Goal: Task Accomplishment & Management: Manage account settings

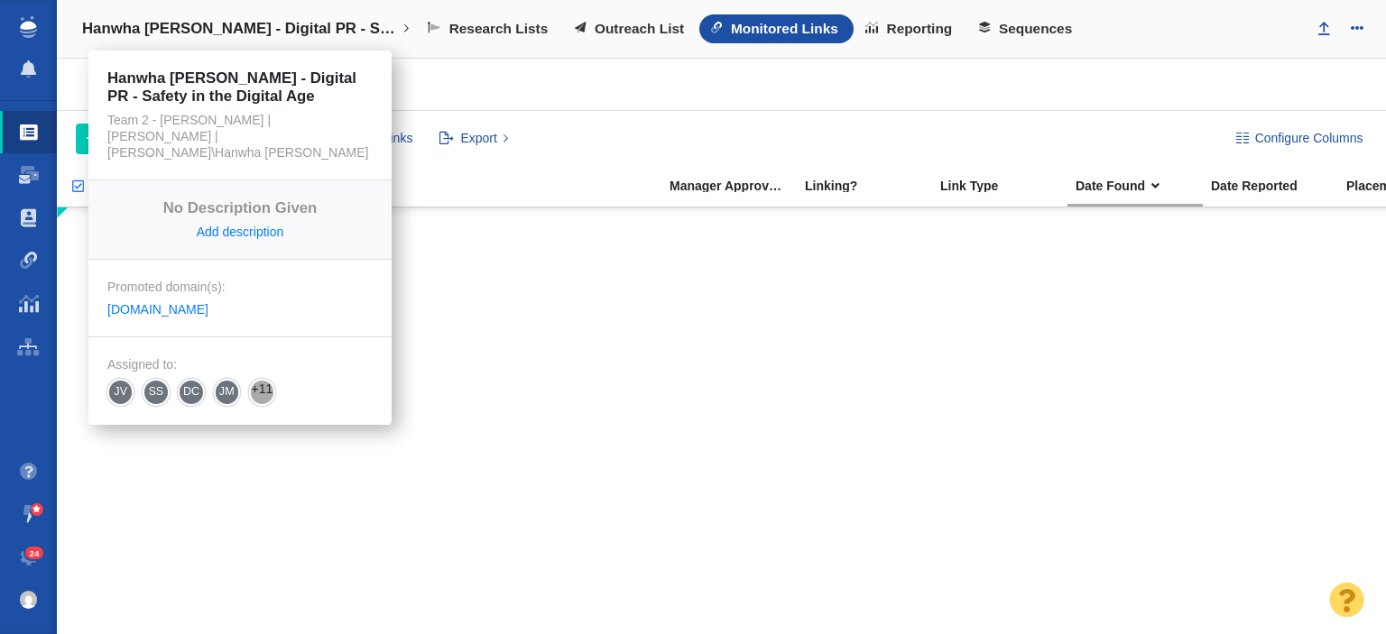
click at [275, 41] on link "Hanwha [PERSON_NAME] - Digital PR - Safety in the Digital Age" at bounding box center [245, 28] width 353 height 43
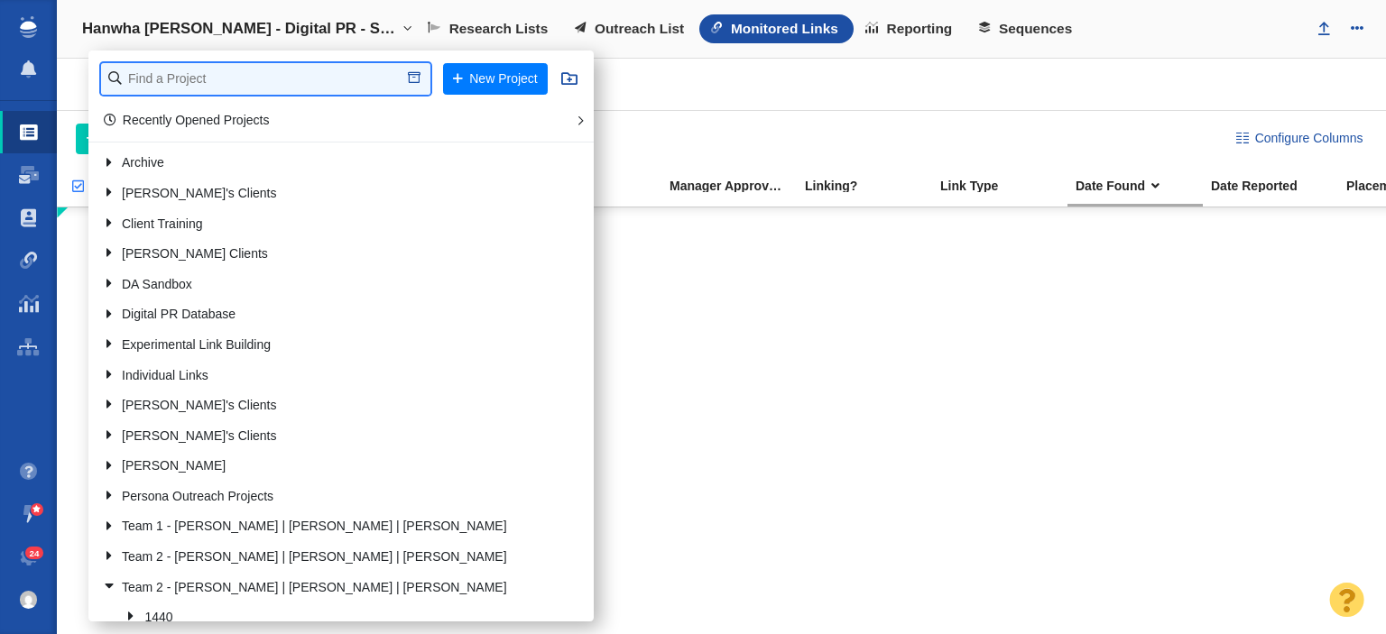
click at [357, 79] on input "text" at bounding box center [265, 79] width 329 height 32
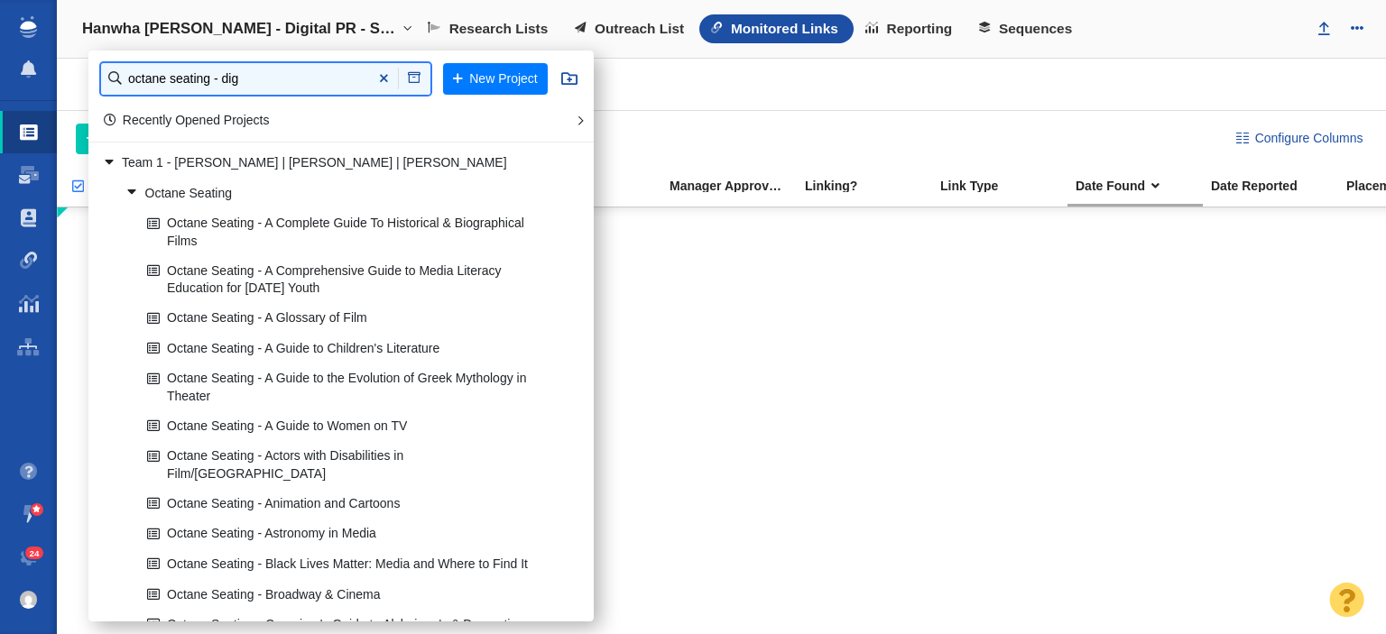
type input "octane seating - dig"
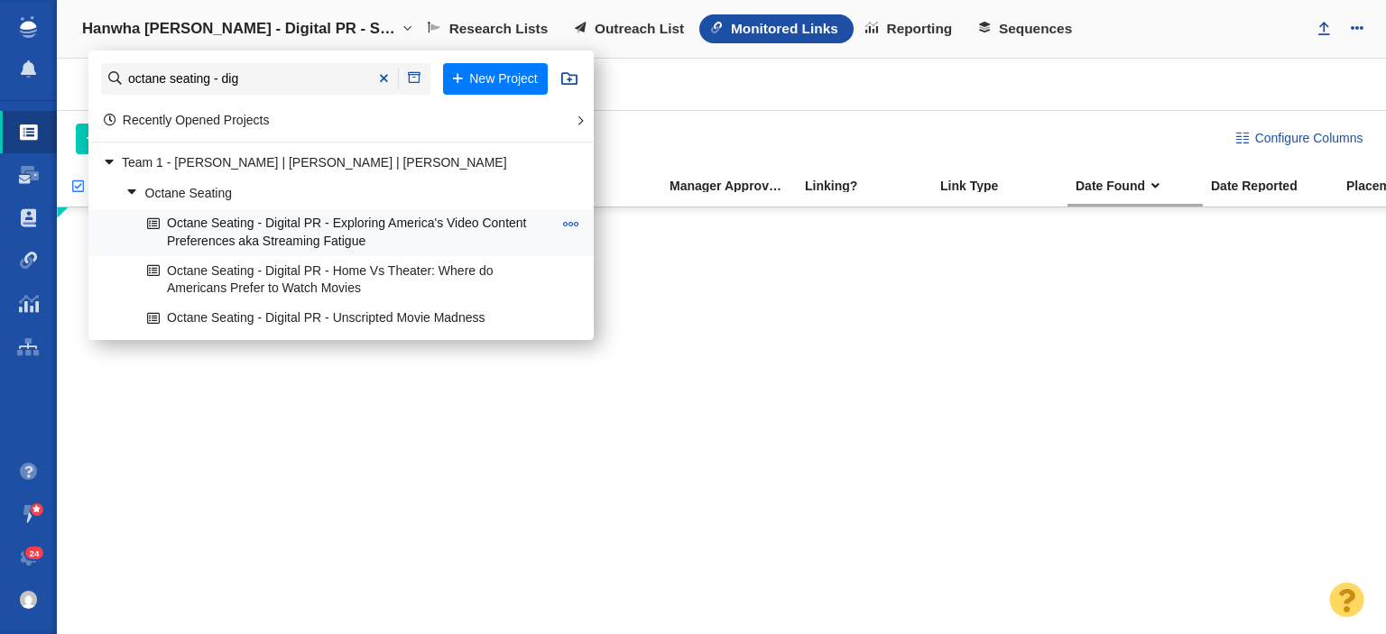
click at [302, 236] on link "Octane Seating - Digital PR - Exploring America's Video Content Preferences aka…" at bounding box center [350, 232] width 414 height 45
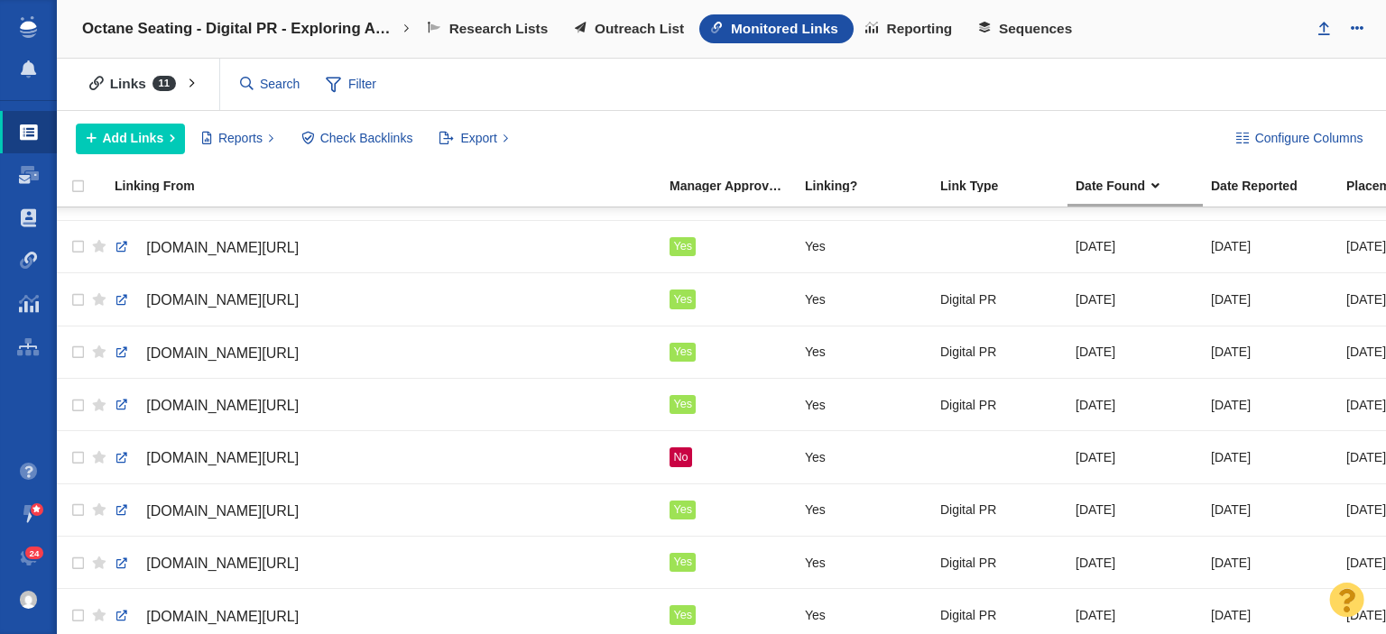
scroll to position [161, 0]
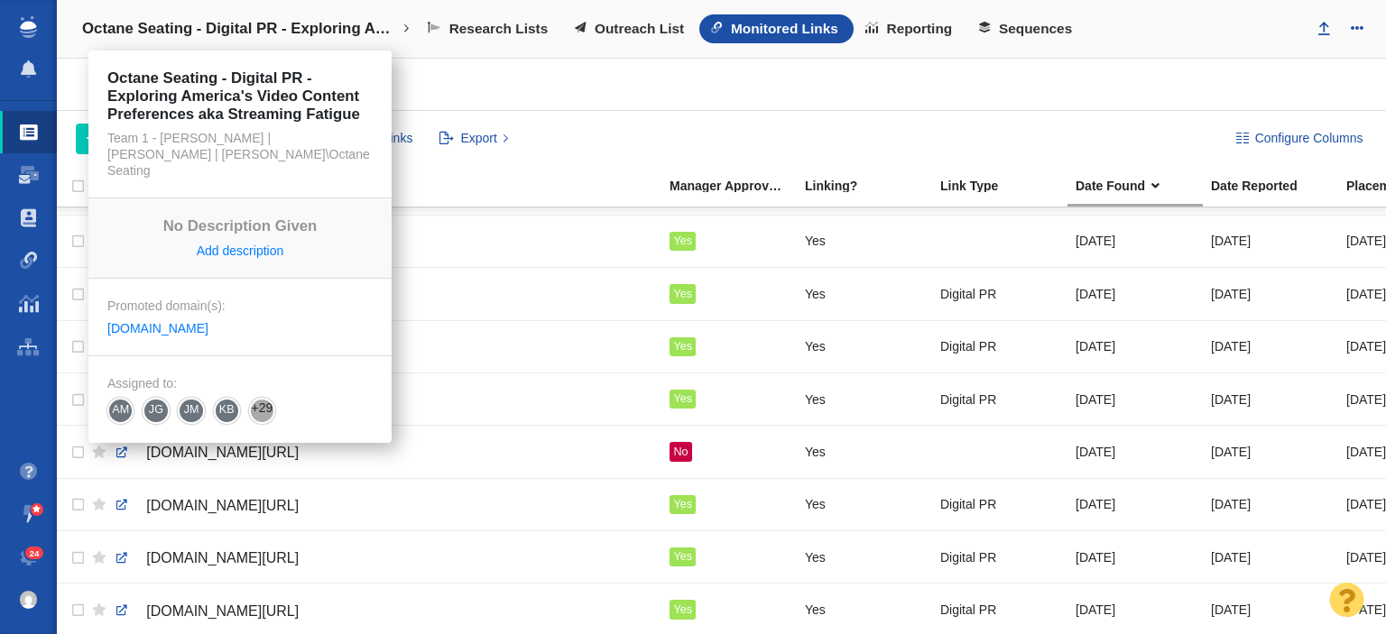
click at [328, 36] on h4 "Octane Seating - Digital PR - Exploring America's Video Content Preferences aka…" at bounding box center [240, 29] width 316 height 18
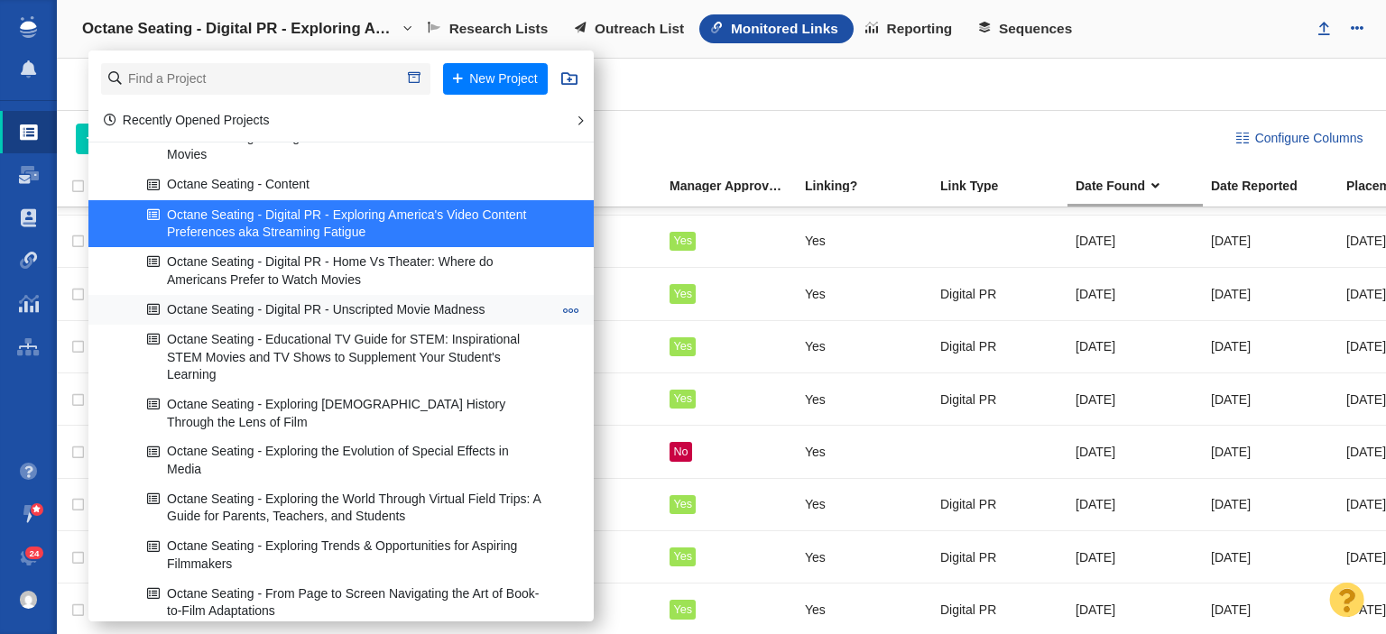
scroll to position [1804, 0]
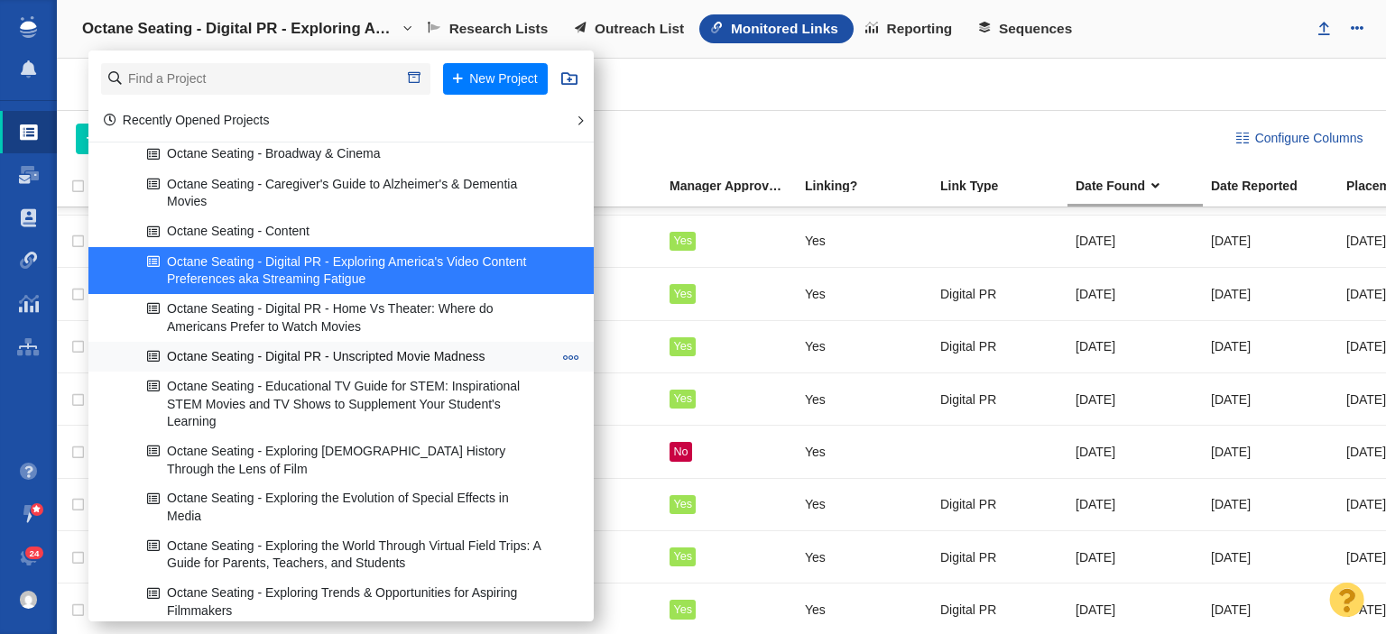
click at [408, 343] on link "Octane Seating - Digital PR - Unscripted Movie Madness" at bounding box center [350, 357] width 414 height 28
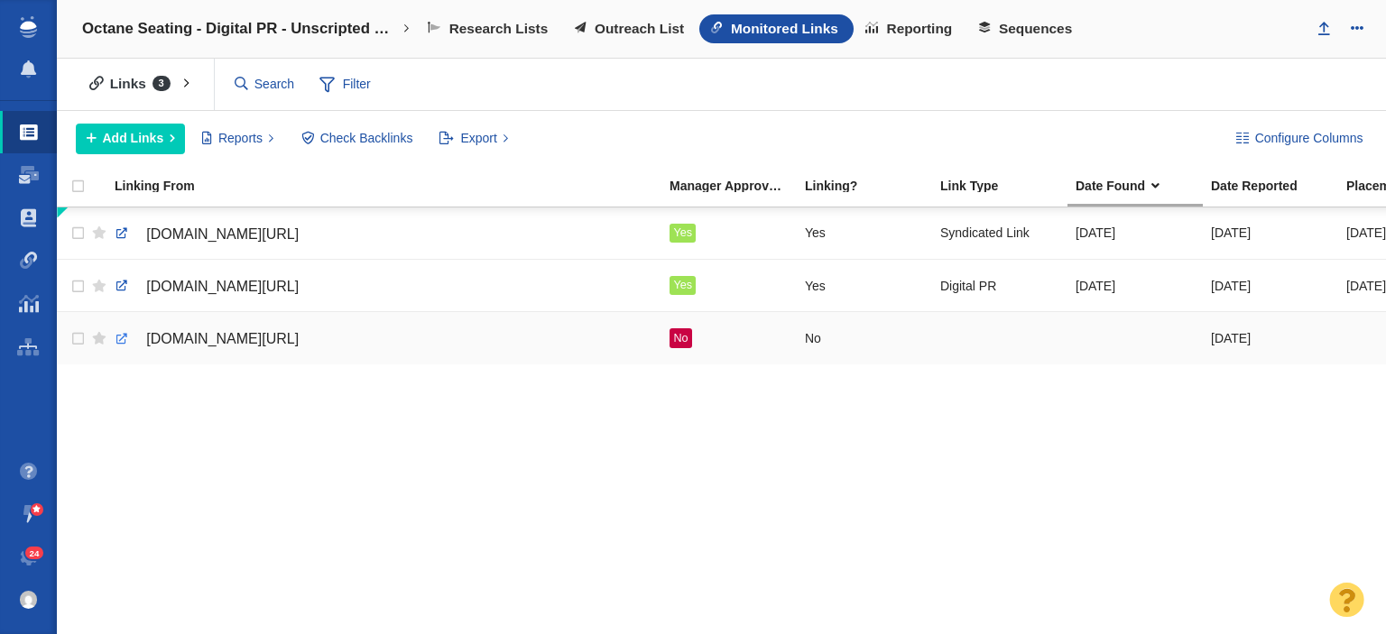
click at [125, 334] on link at bounding box center [122, 339] width 16 height 16
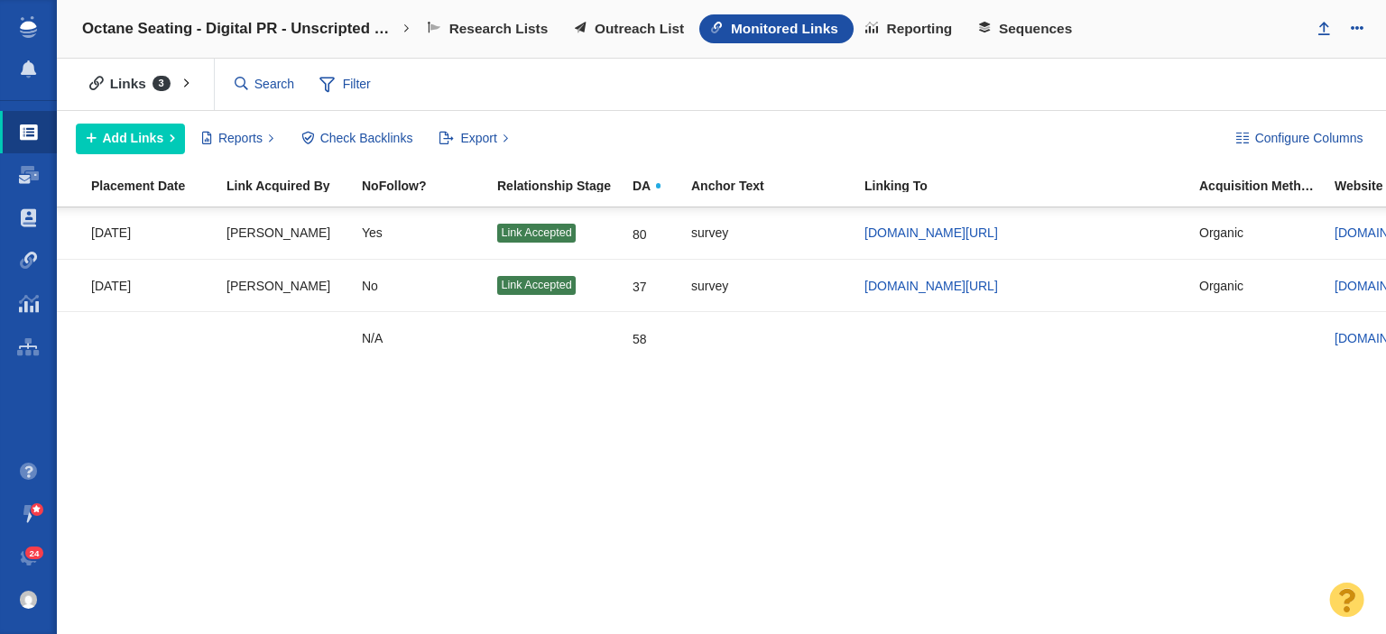
scroll to position [0, 1330]
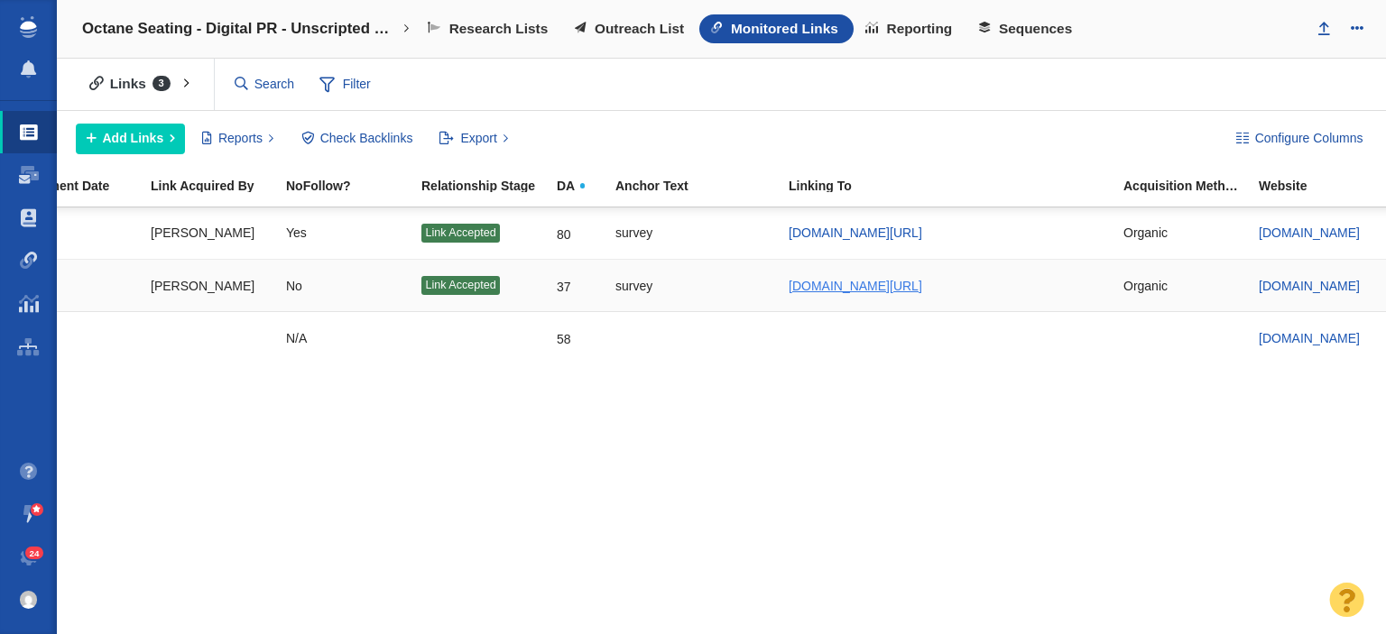
click at [854, 282] on span "octaneseating.com/blog/unscripted-movie-madness/" at bounding box center [855, 286] width 134 height 14
drag, startPoint x: 776, startPoint y: 620, endPoint x: 426, endPoint y: 620, distance: 350.0
click at [415, 620] on div "creators.yahoo.com/lifestyle/story/new-survey-reveals-what-really-happens-once-…" at bounding box center [721, 421] width 1329 height 429
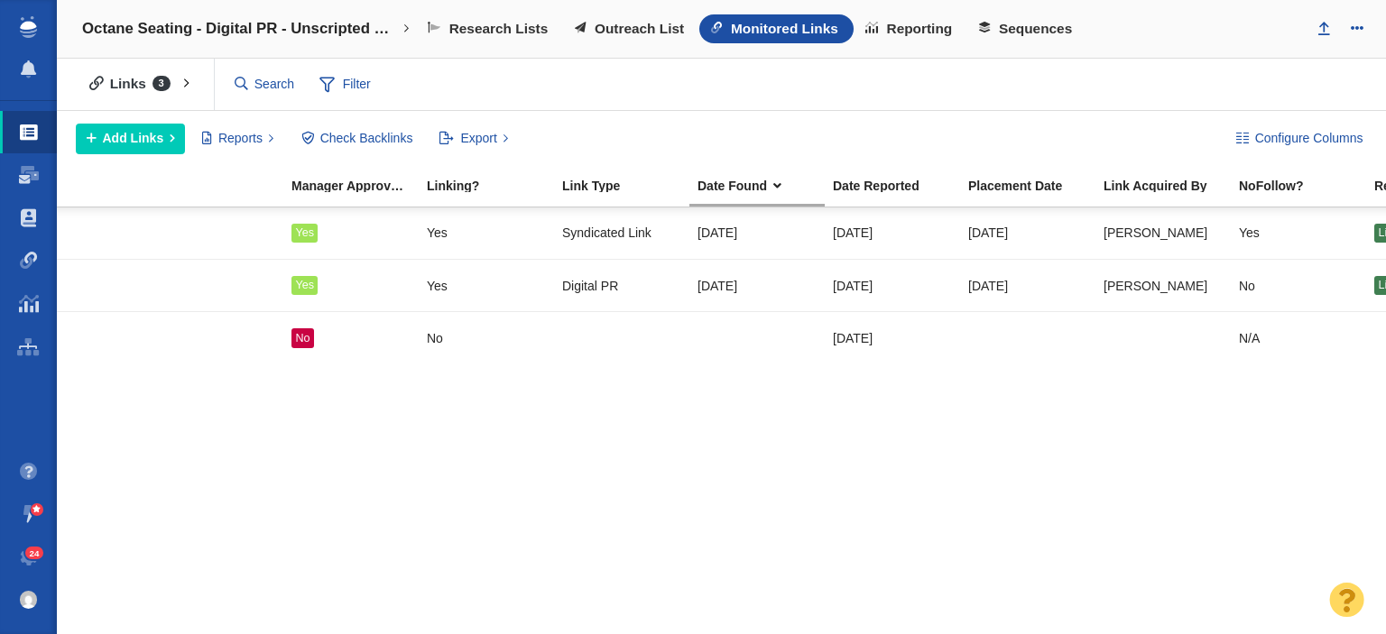
scroll to position [0, 318]
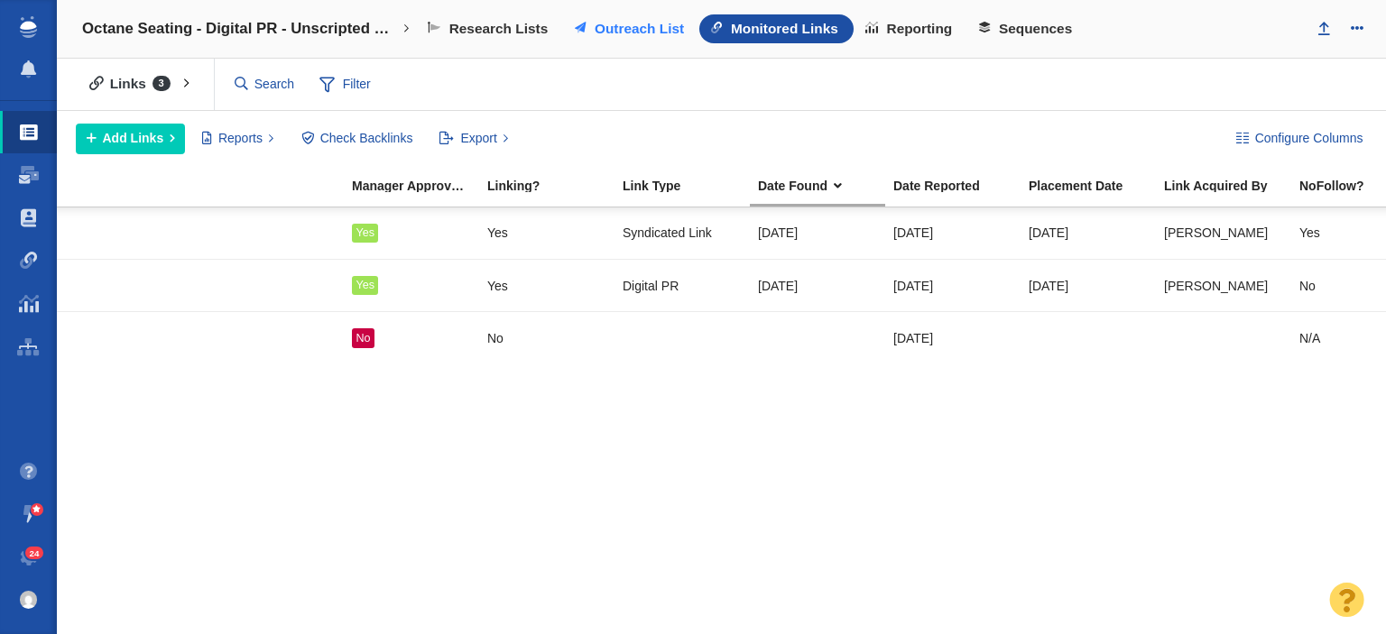
click at [637, 28] on span "Outreach List" at bounding box center [638, 29] width 89 height 16
click at [639, 23] on span "Outreach List" at bounding box center [638, 29] width 89 height 16
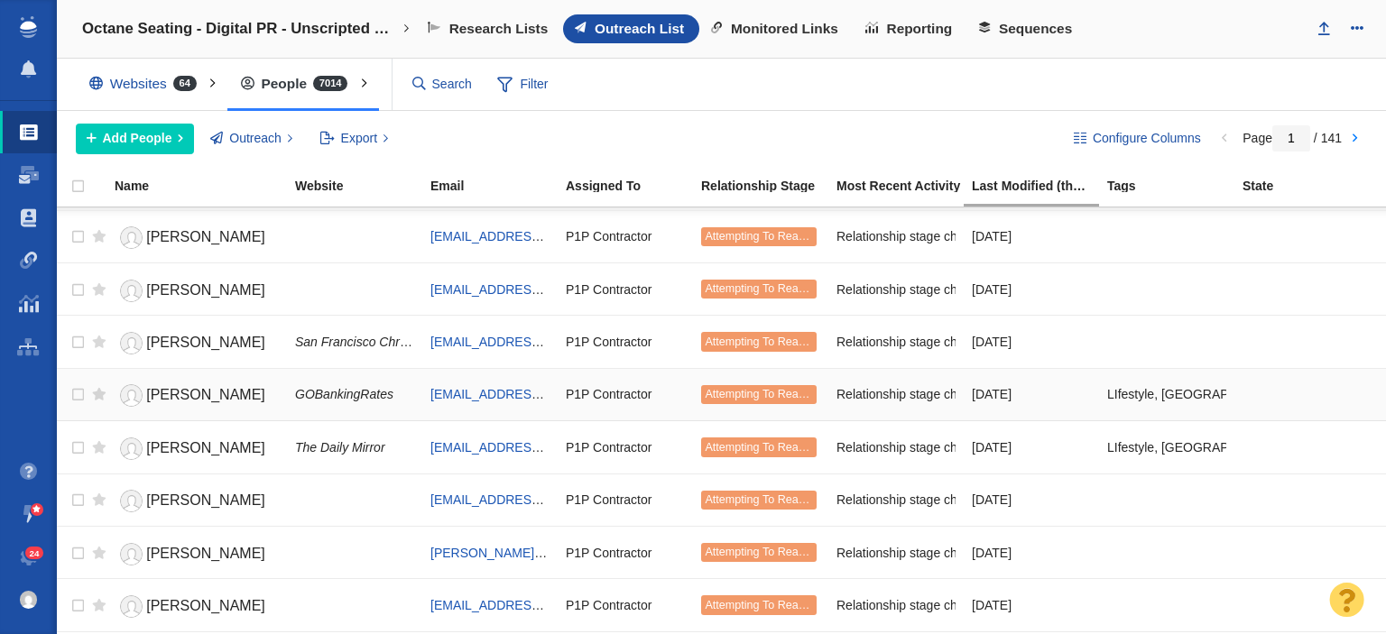
scroll to position [2196, 0]
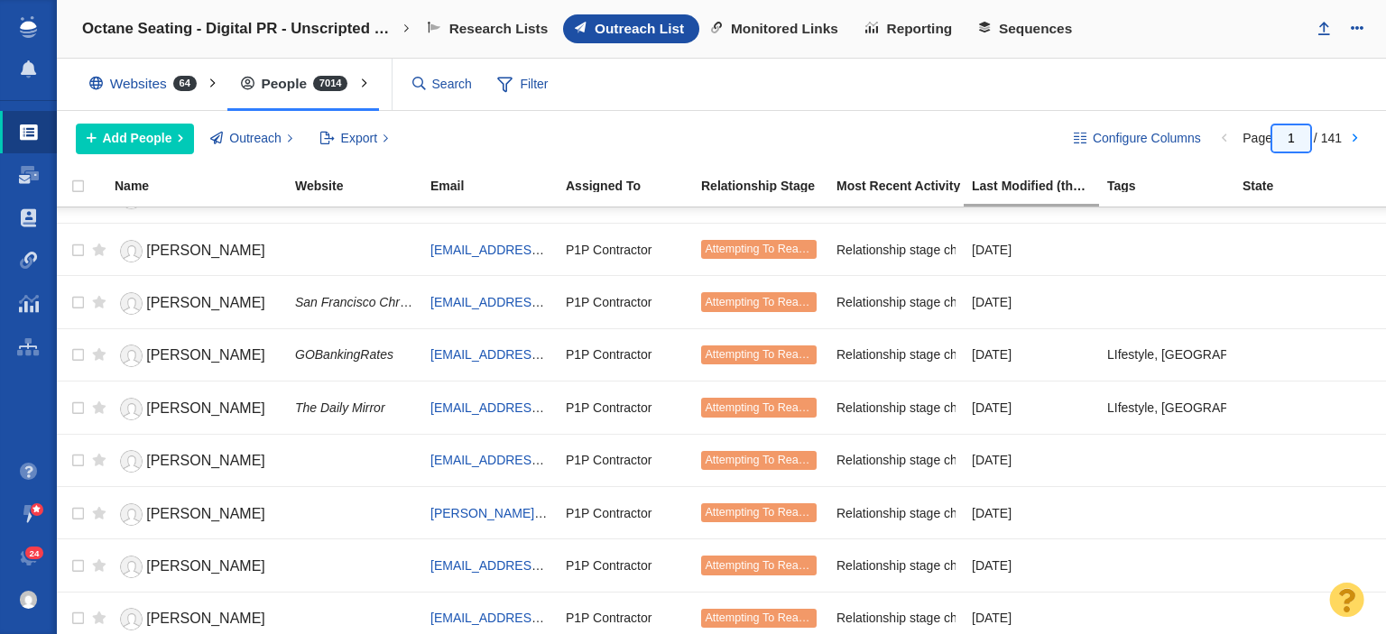
drag, startPoint x: 1296, startPoint y: 134, endPoint x: 1268, endPoint y: 136, distance: 28.0
click at [1268, 136] on span "Page 1 / 141" at bounding box center [1291, 138] width 99 height 14
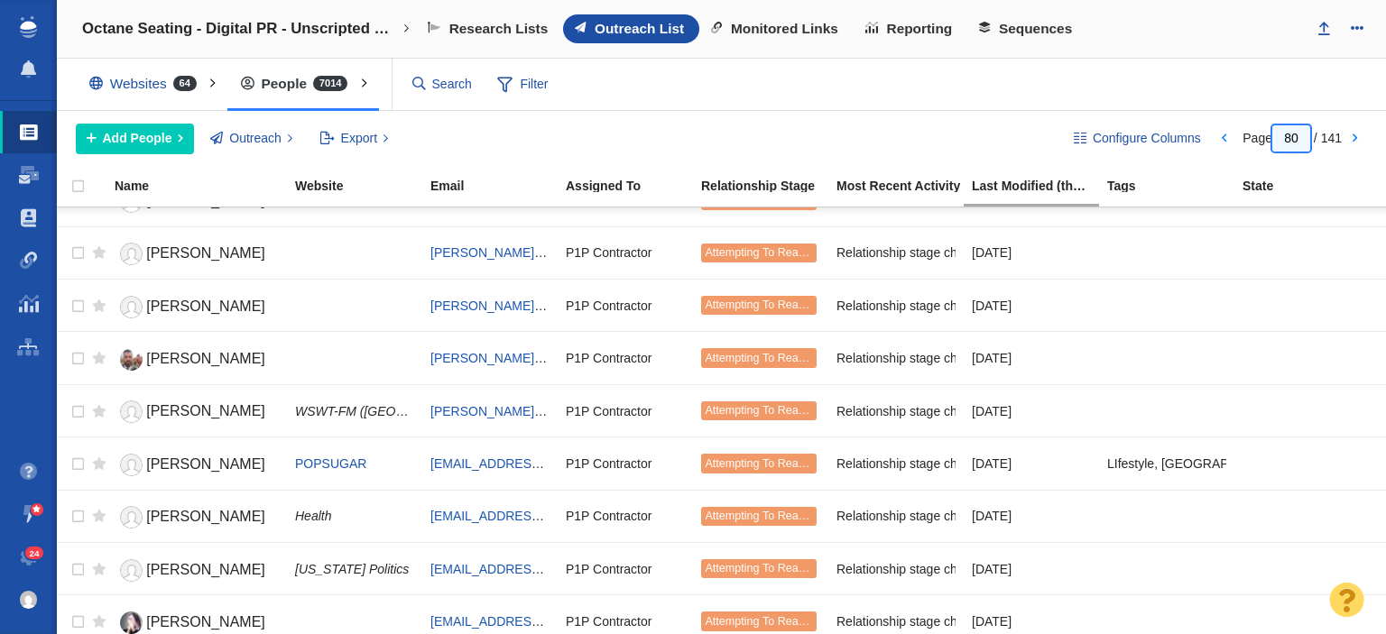
scroll to position [722, 0]
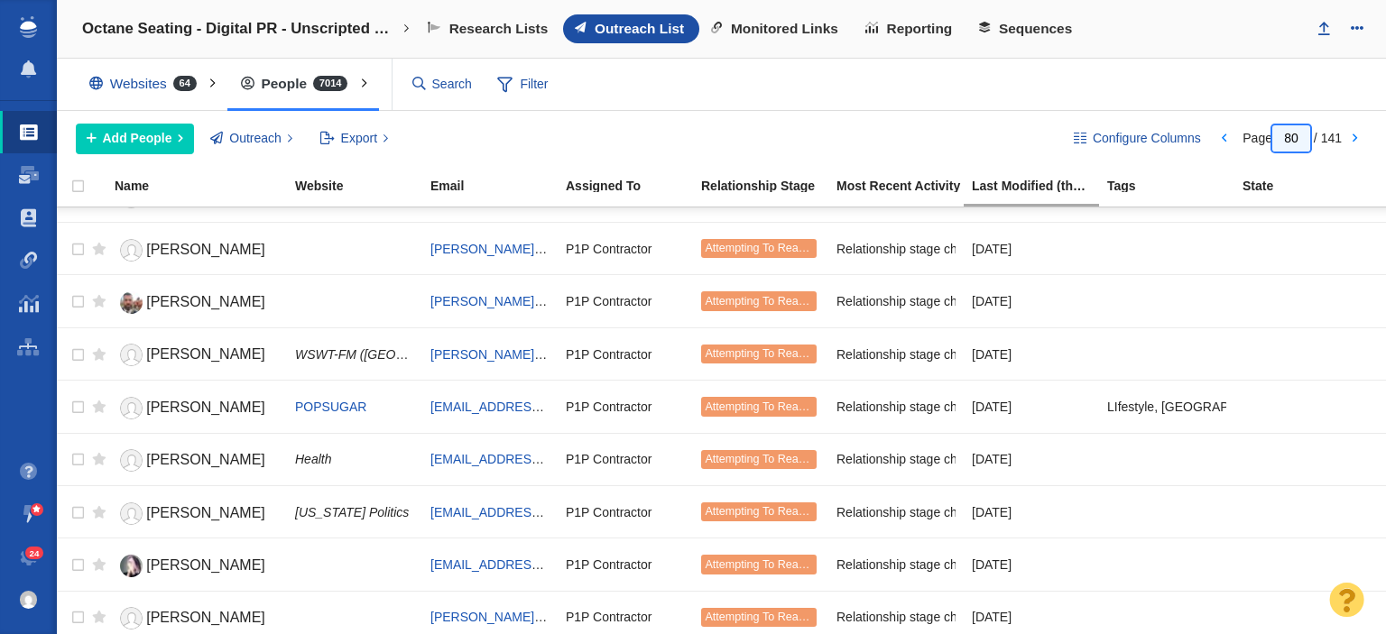
drag, startPoint x: 1308, startPoint y: 135, endPoint x: 1245, endPoint y: 148, distance: 64.4
click at [1245, 148] on div "Configure Columns Page 80 / 141" at bounding box center [1214, 139] width 317 height 31
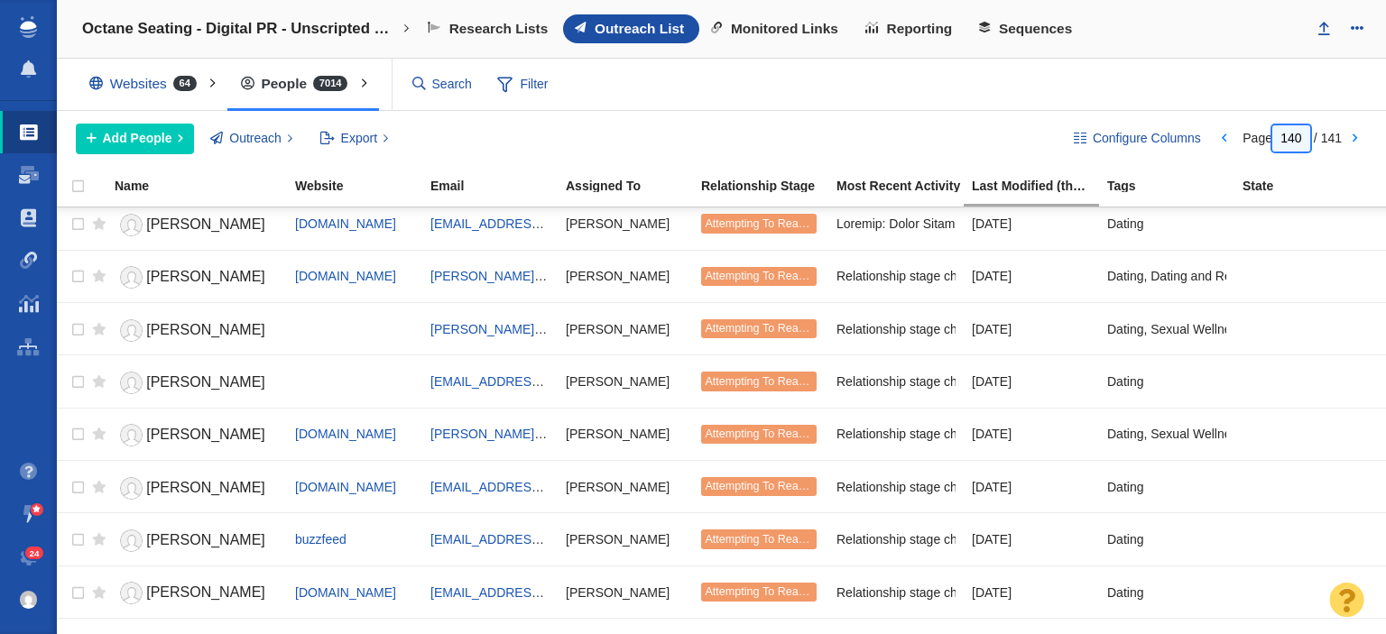
scroll to position [0, 0]
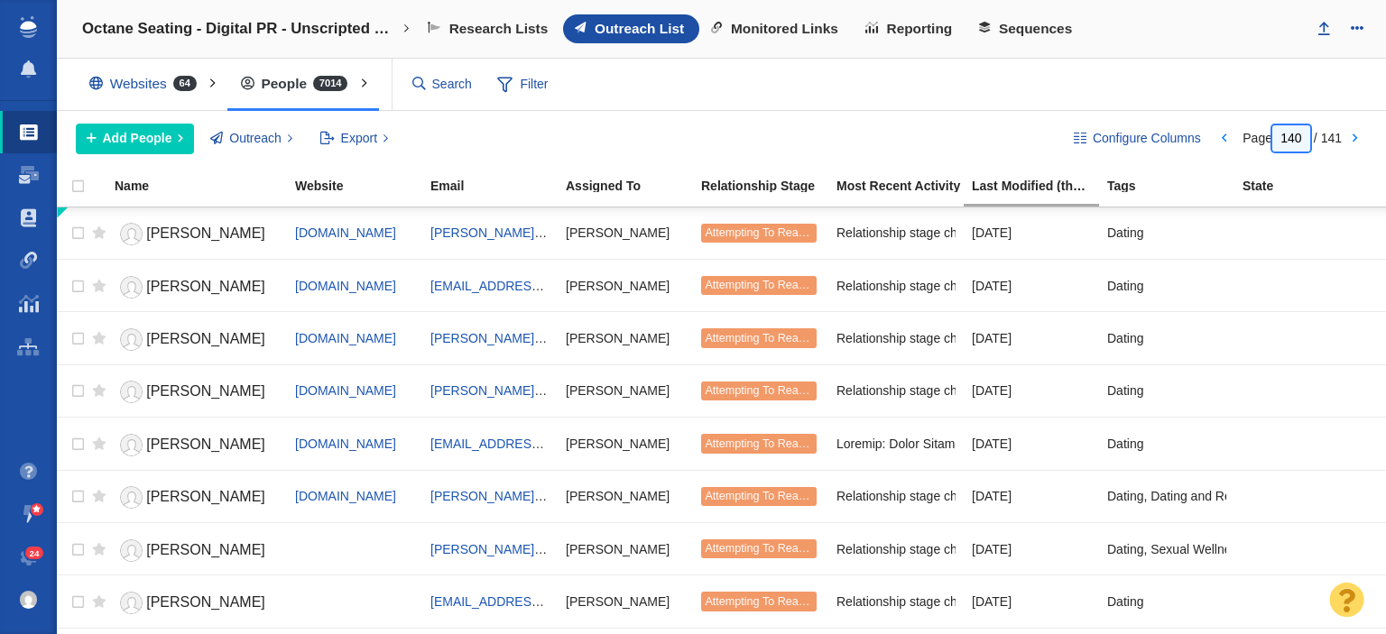
drag, startPoint x: 1295, startPoint y: 139, endPoint x: 1258, endPoint y: 143, distance: 37.3
click at [1258, 143] on div "Configure Columns Page 140 / 141" at bounding box center [1214, 139] width 317 height 31
type input "130"
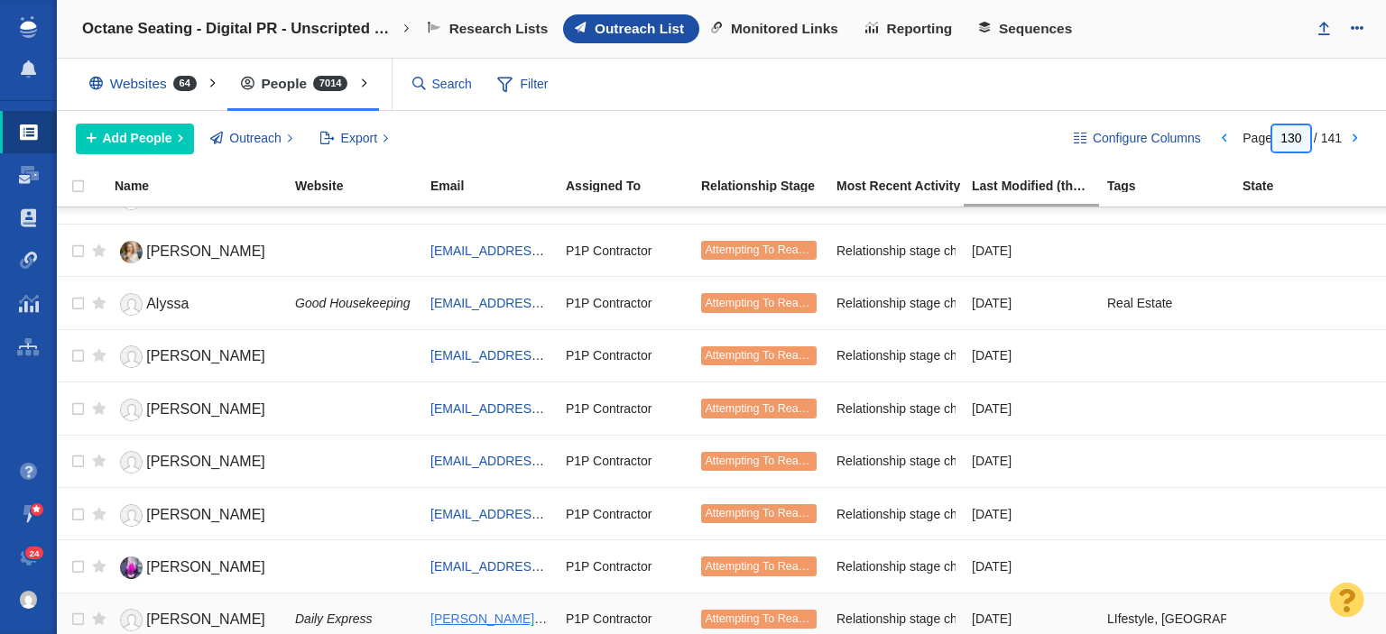
scroll to position [2196, 0]
click at [189, 172] on th "Name" at bounding box center [196, 187] width 180 height 40
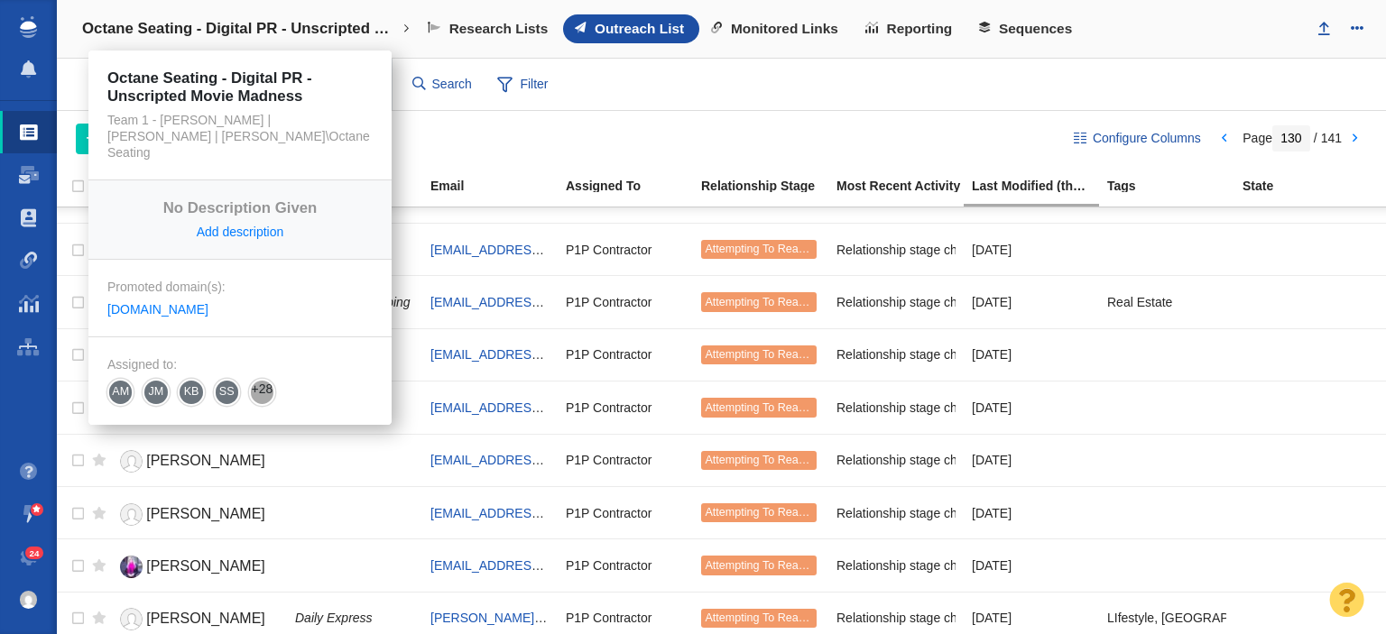
click at [208, 21] on h4 "Octane Seating - Digital PR - Unscripted Movie Madness" at bounding box center [240, 29] width 316 height 18
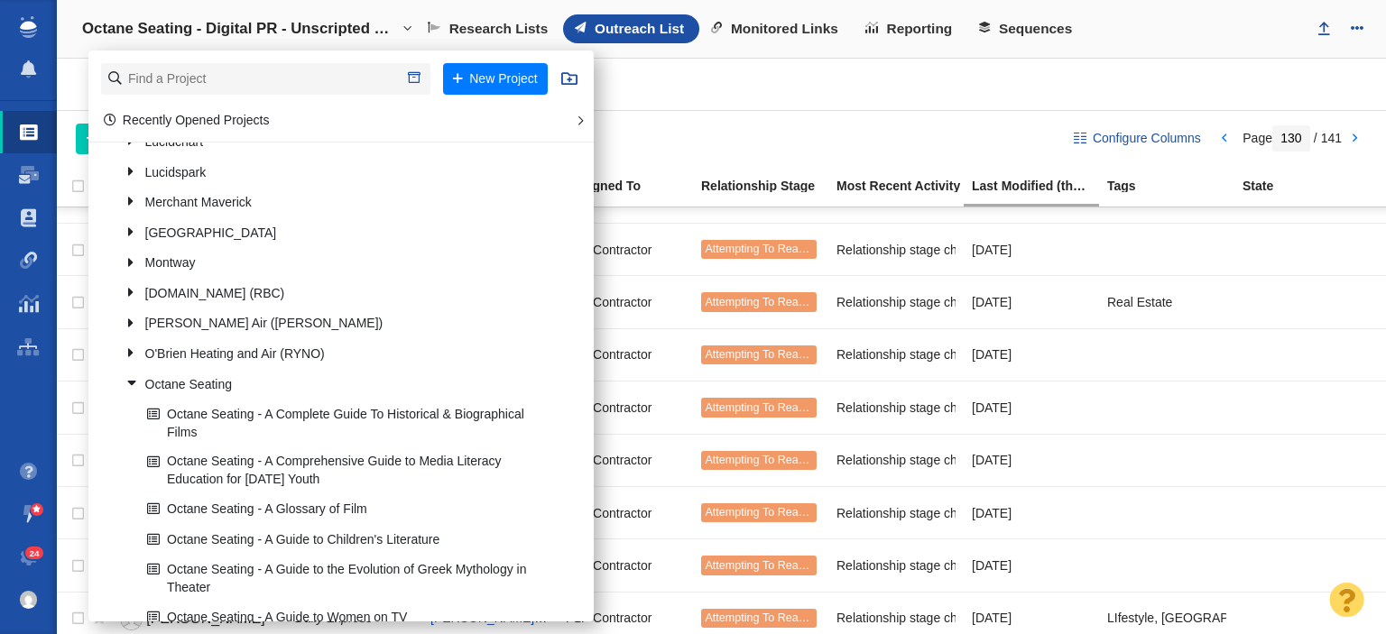
scroll to position [1443, 0]
